Goal: Find specific page/section: Find specific page/section

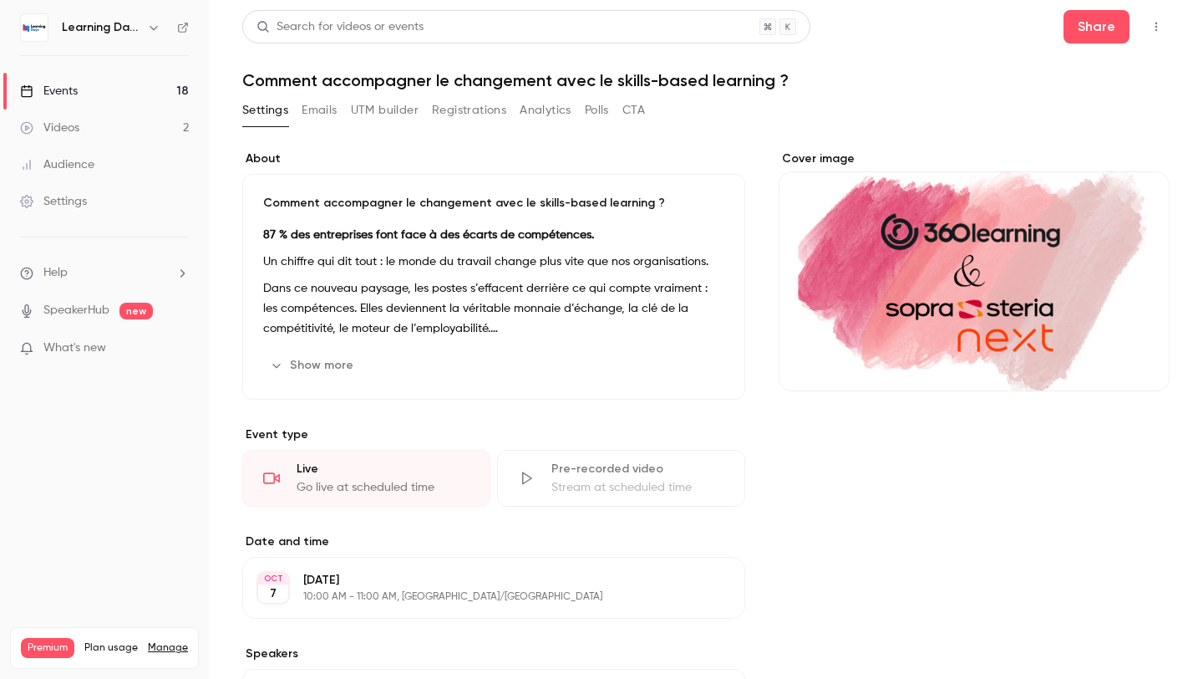
click at [87, 79] on link "Events 18" at bounding box center [104, 91] width 209 height 37
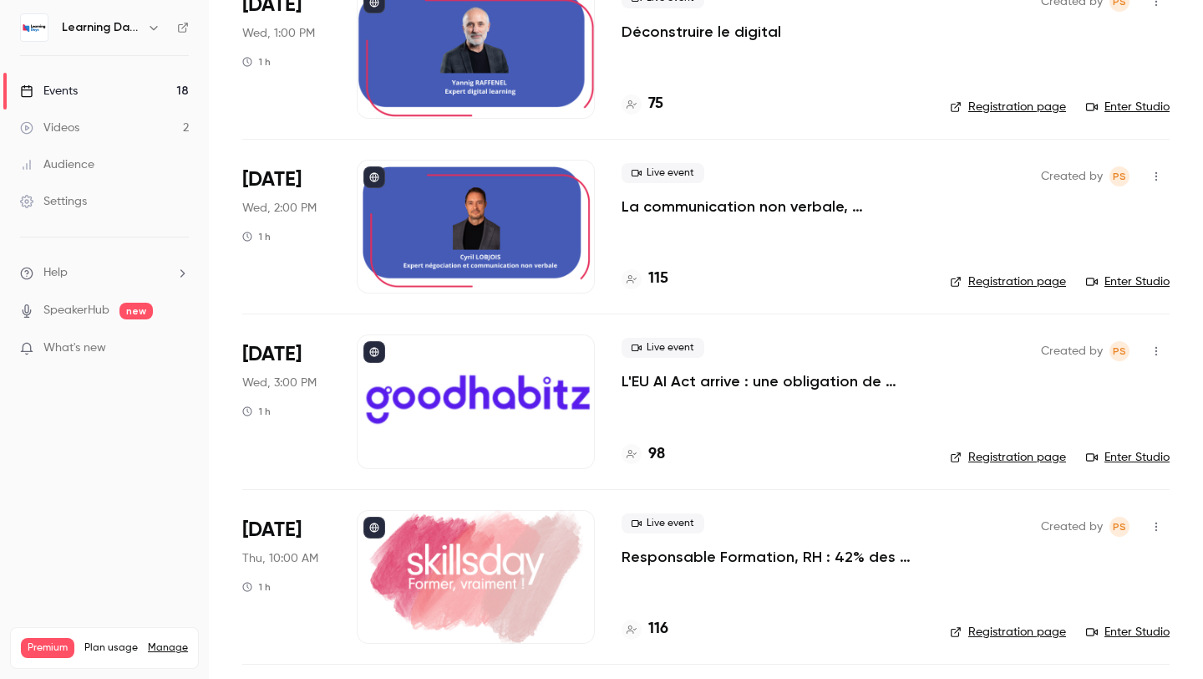
scroll to position [1738, 0]
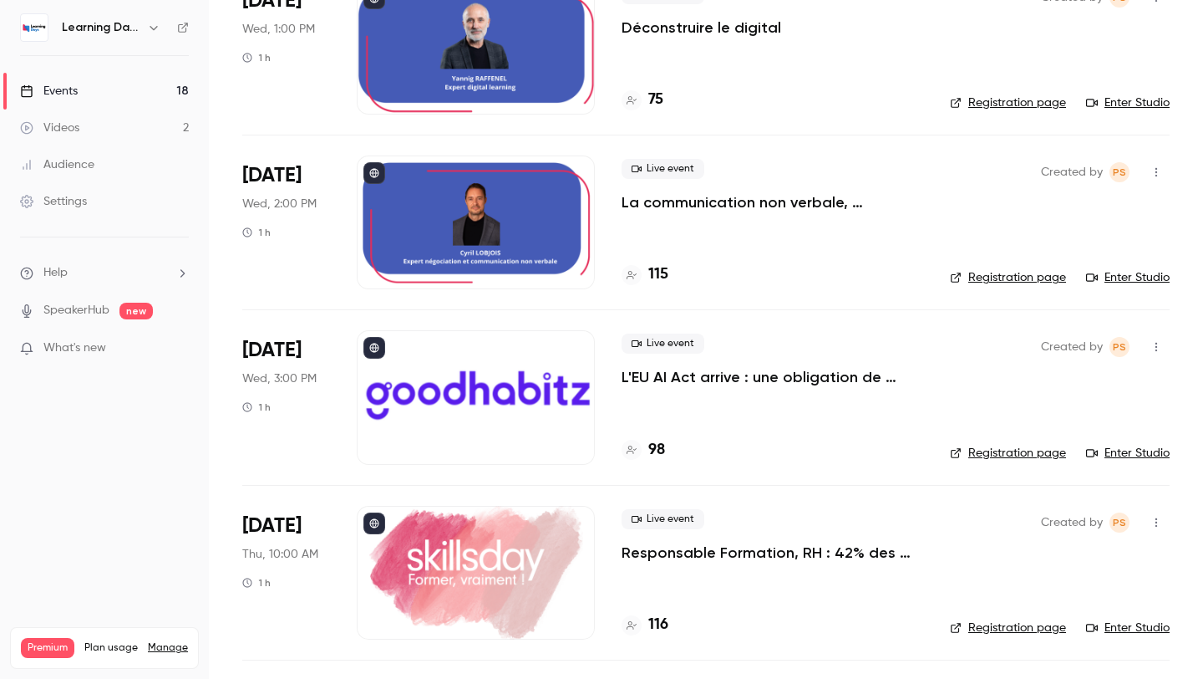
click at [550, 394] on div at bounding box center [476, 397] width 238 height 134
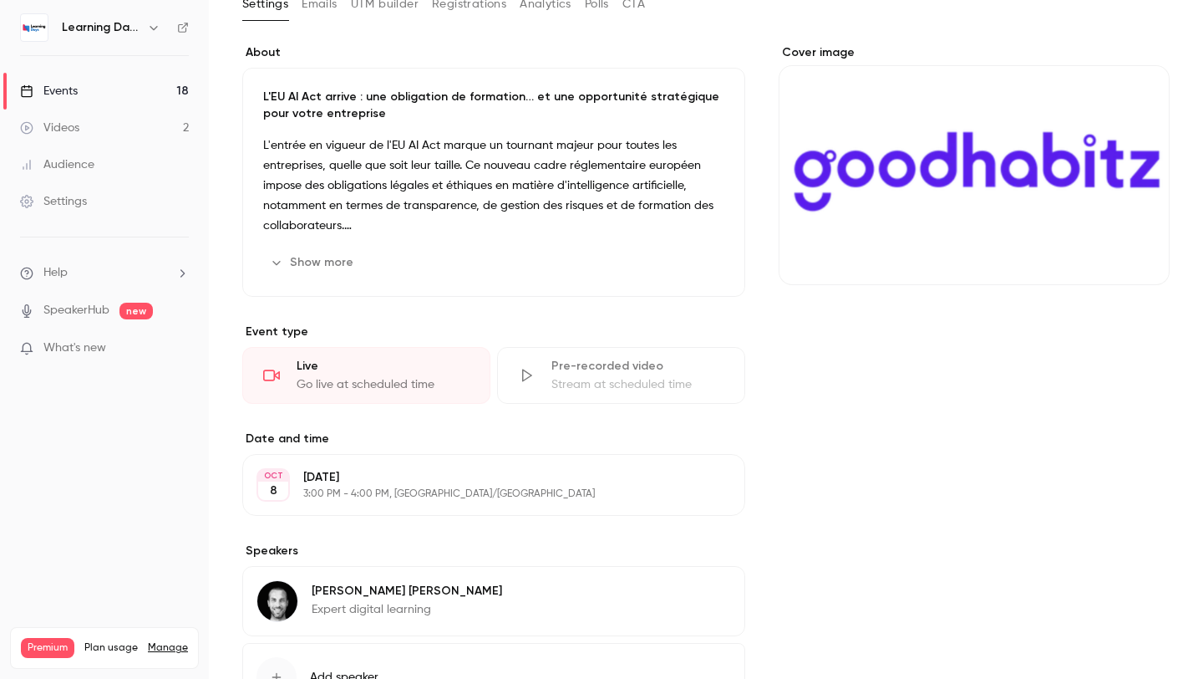
scroll to position [242, 0]
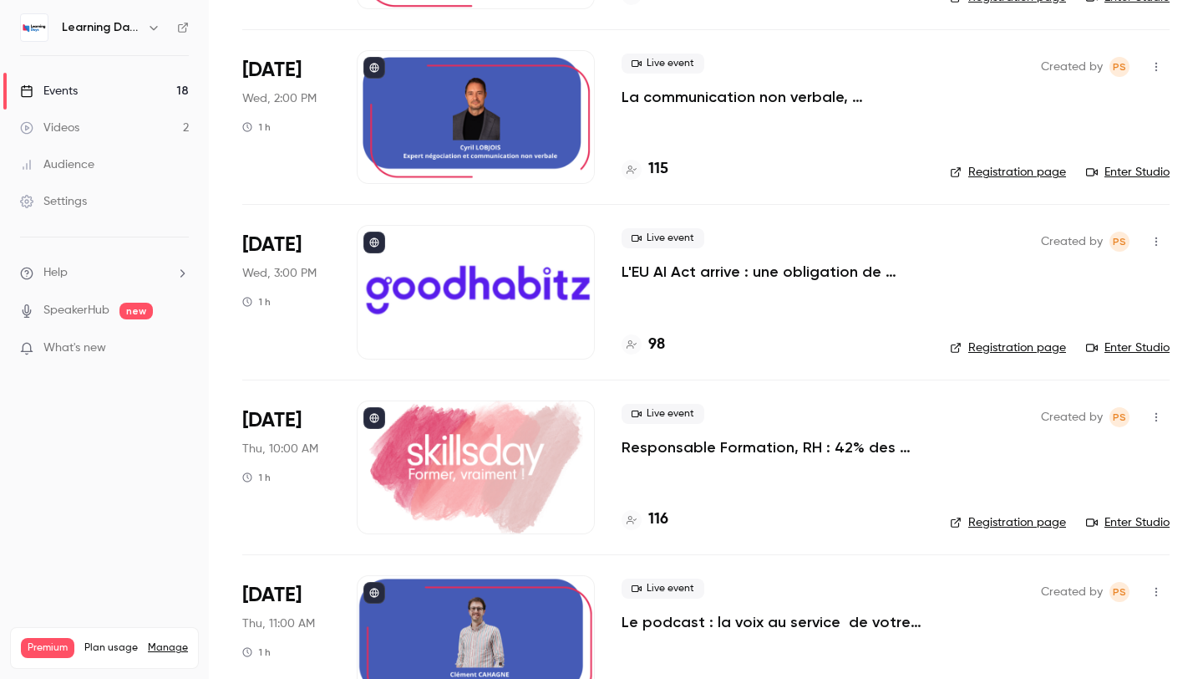
scroll to position [1865, 0]
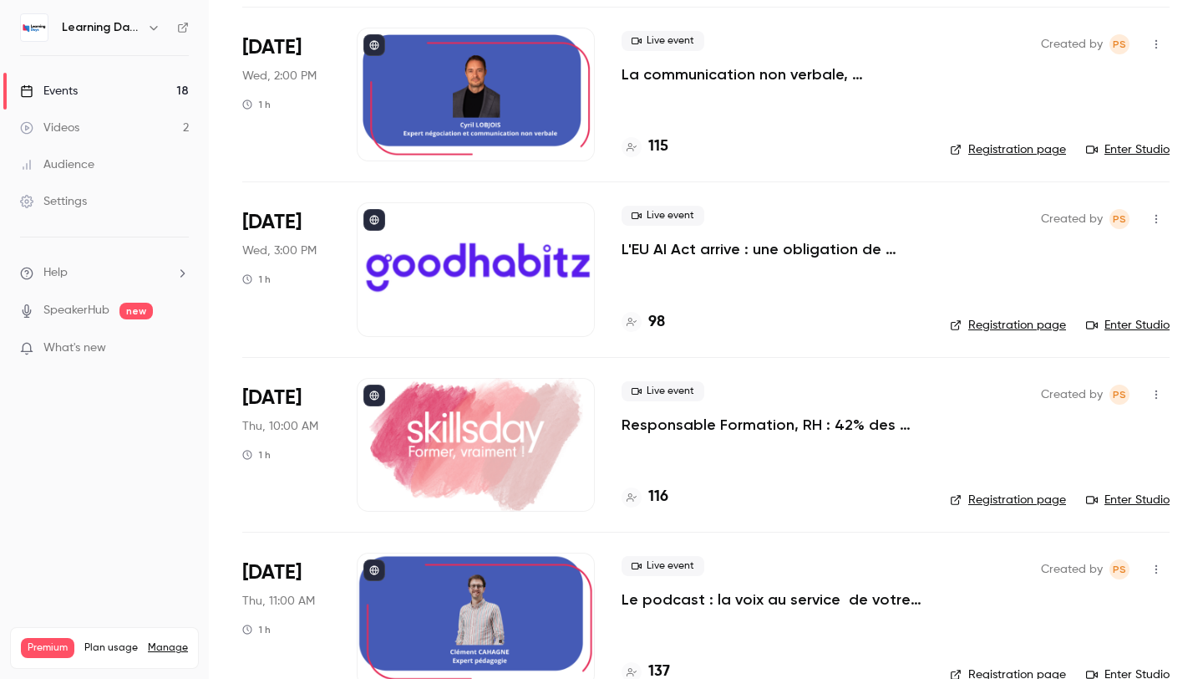
click at [1142, 323] on link "Enter Studio" at bounding box center [1128, 325] width 84 height 17
